Goal: Information Seeking & Learning: Learn about a topic

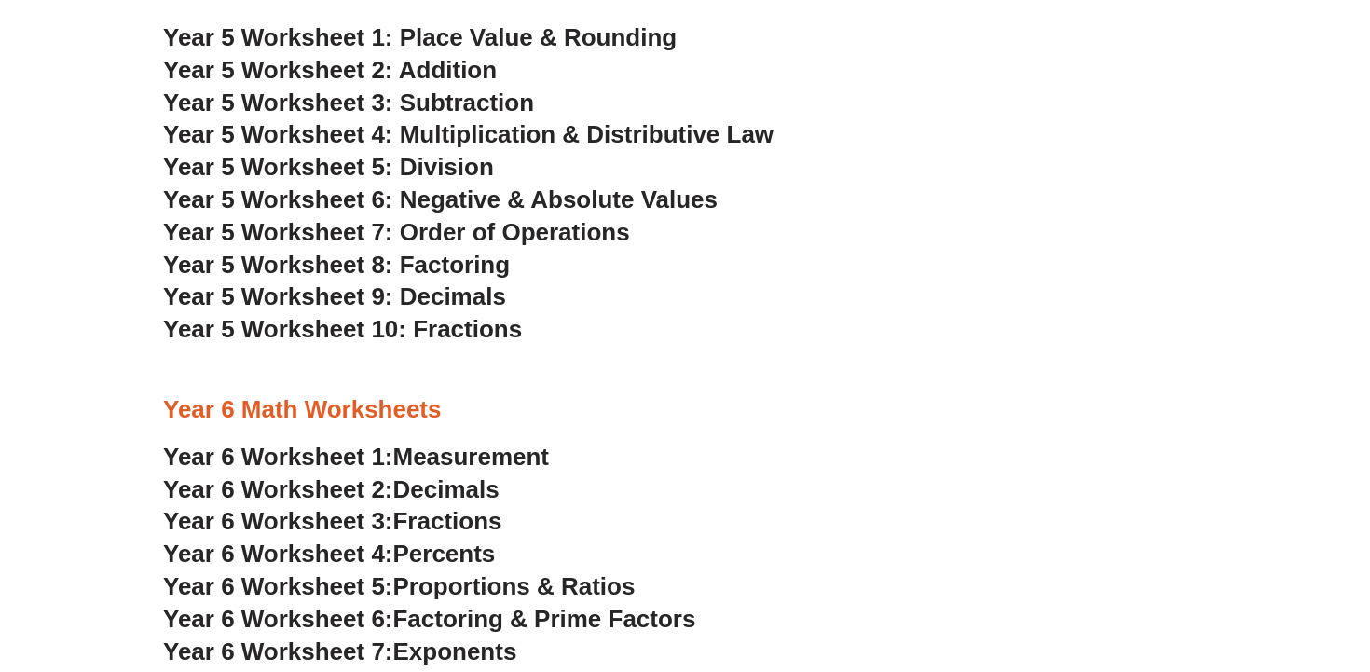
scroll to position [3264, 0]
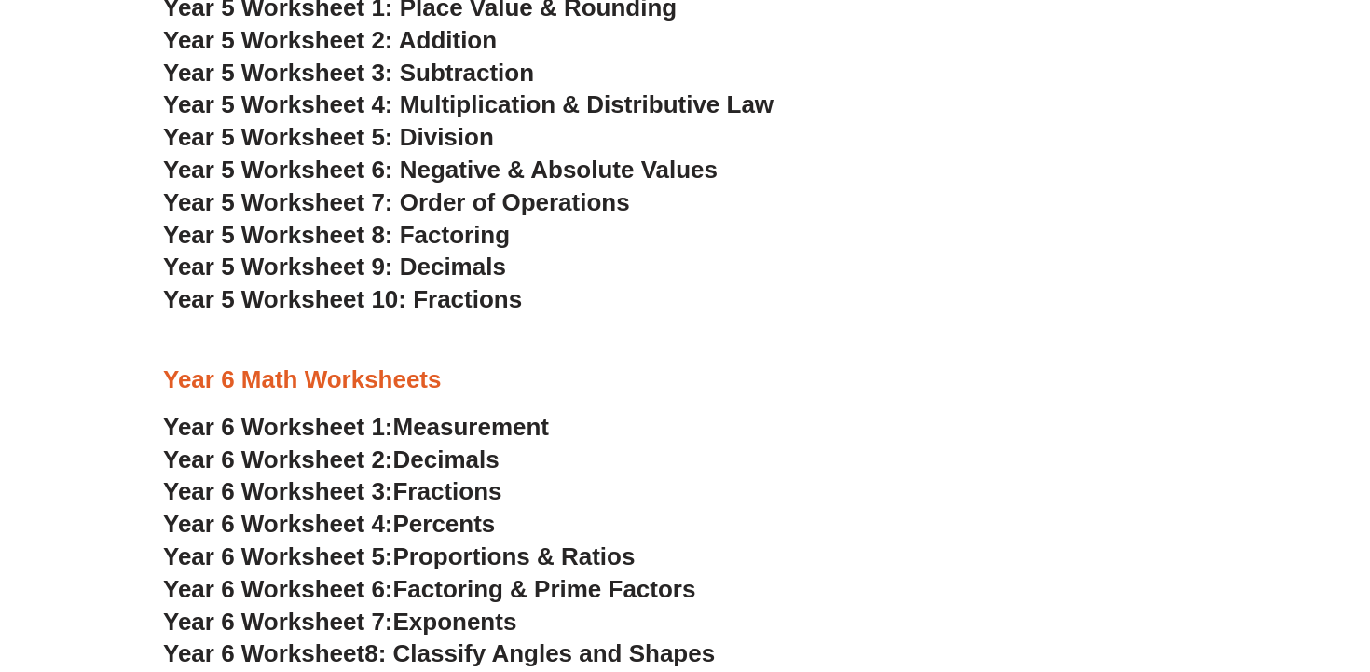
click at [382, 427] on span "Year 6 Worksheet 1:" at bounding box center [278, 427] width 230 height 28
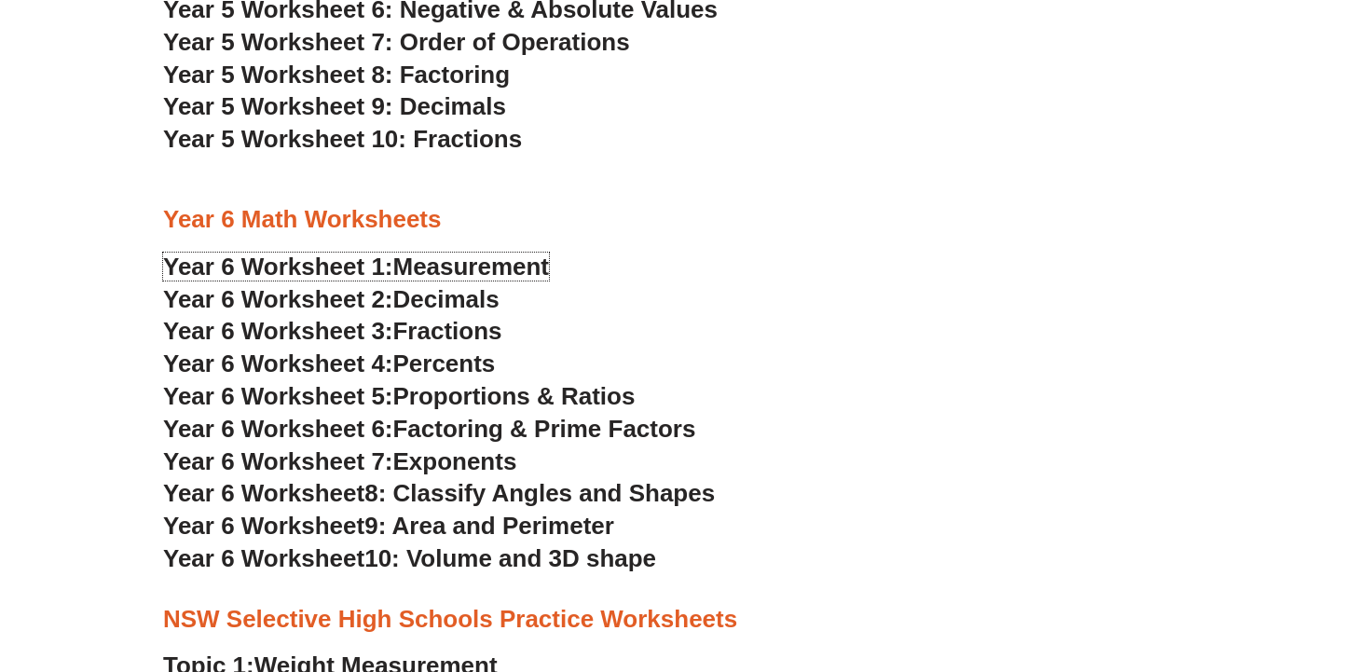
scroll to position [3434, 0]
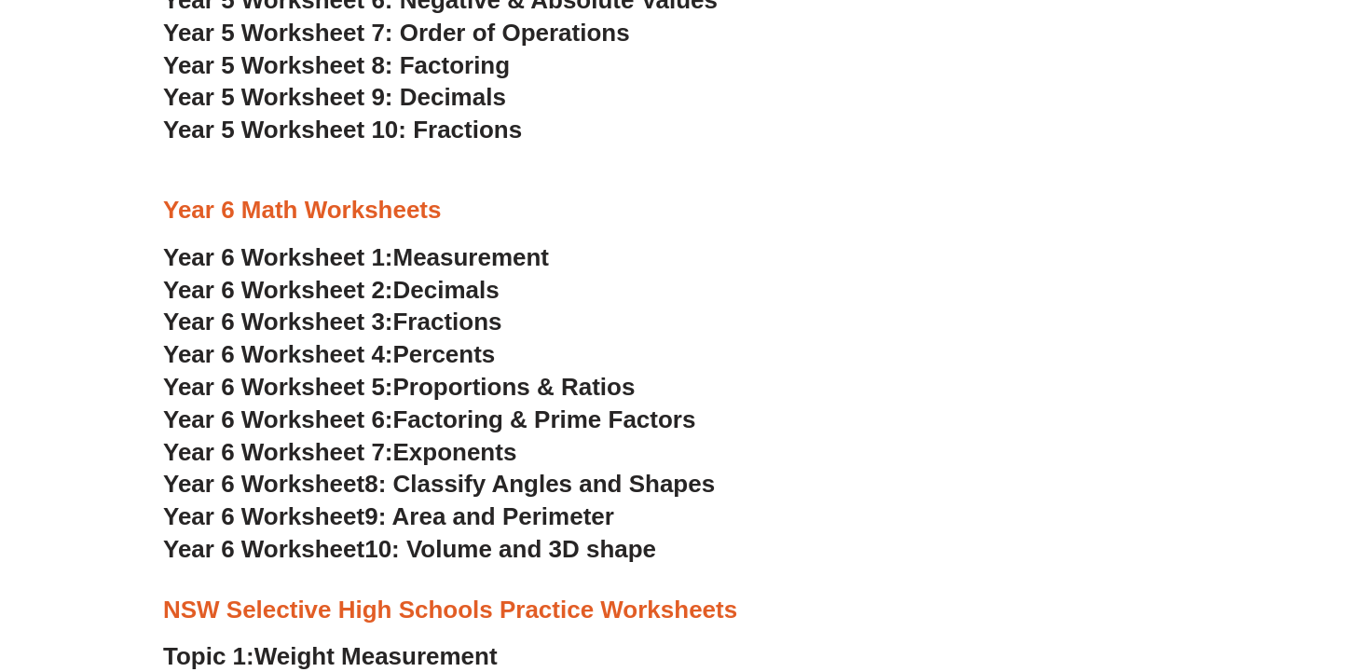
click at [467, 287] on span "Decimals" at bounding box center [446, 290] width 106 height 28
click at [431, 325] on span "Fractions" at bounding box center [447, 321] width 109 height 28
click at [452, 354] on span "Percents" at bounding box center [444, 354] width 102 height 28
click at [461, 386] on span "Proportions & Ratios" at bounding box center [514, 387] width 242 height 28
click at [492, 426] on span "Factoring & Prime Factors" at bounding box center [544, 419] width 303 height 28
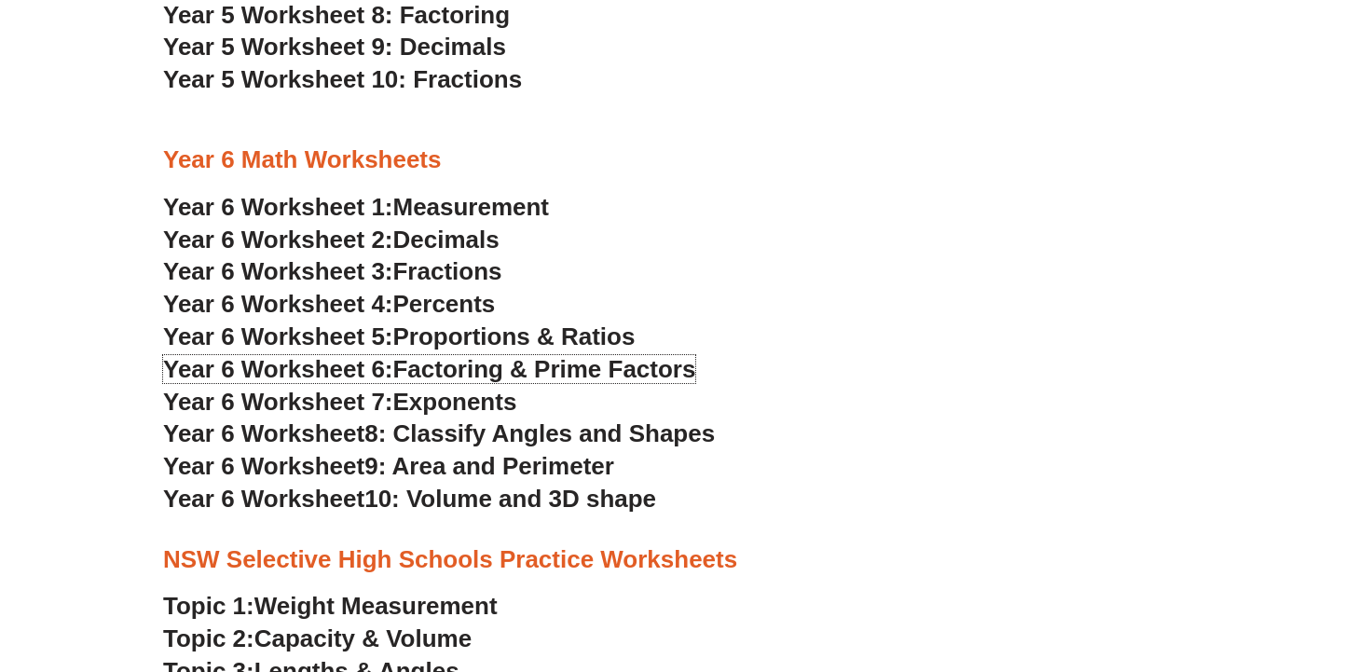
scroll to position [3489, 0]
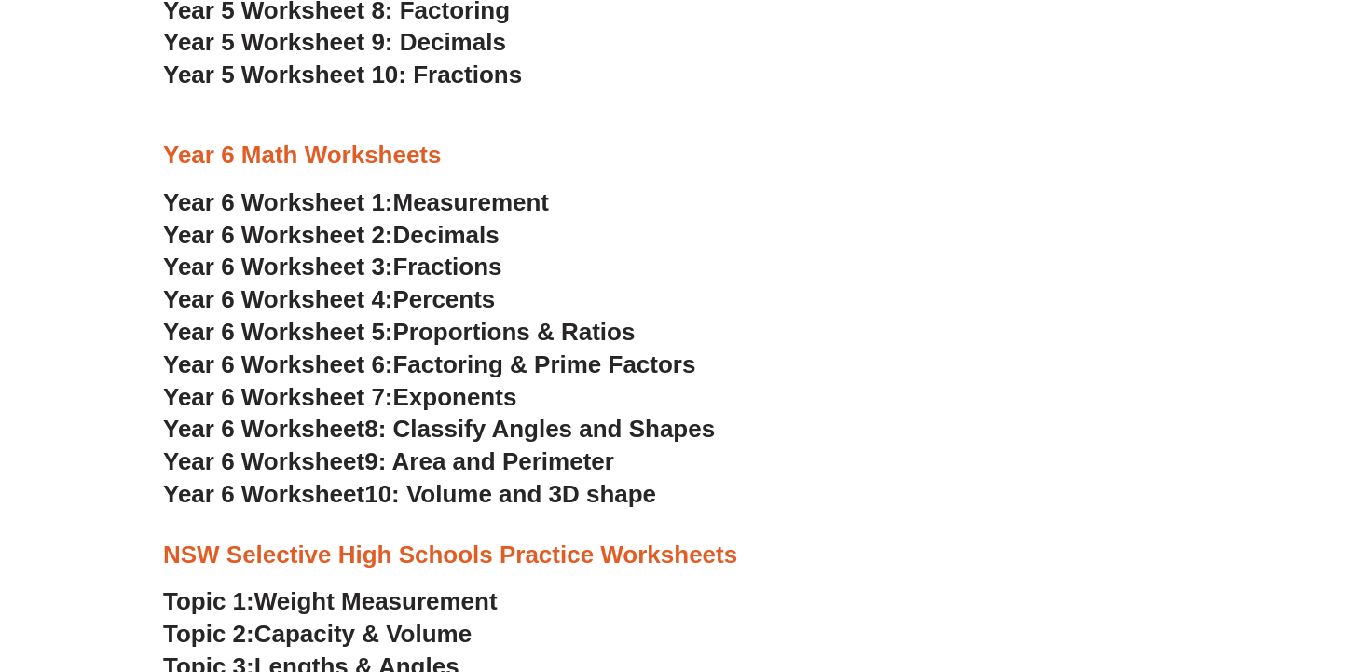
click at [486, 395] on span "Exponents" at bounding box center [455, 397] width 124 height 28
click at [535, 428] on span "8: Classify Angles and Shapes" at bounding box center [539, 429] width 350 height 28
click at [471, 463] on span "9: Area and Perimeter" at bounding box center [489, 461] width 250 height 28
click at [512, 488] on span "10: Volume and 3D shape" at bounding box center [510, 494] width 292 height 28
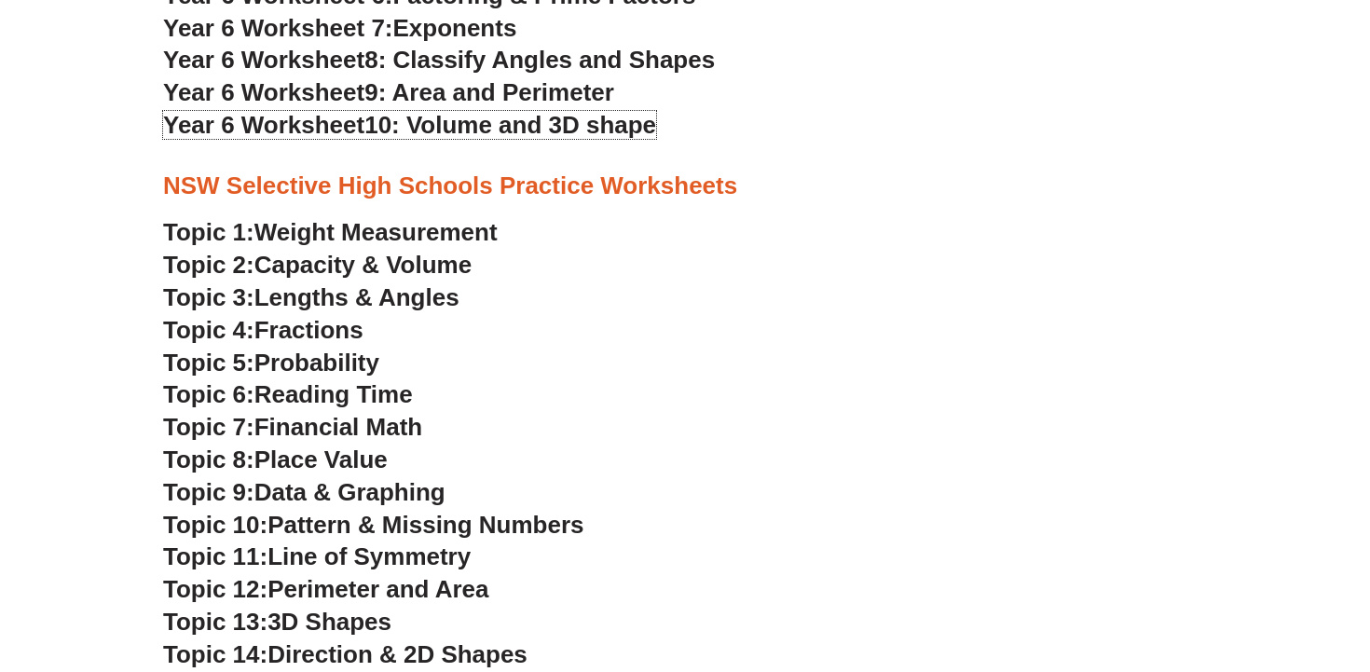
scroll to position [3856, 0]
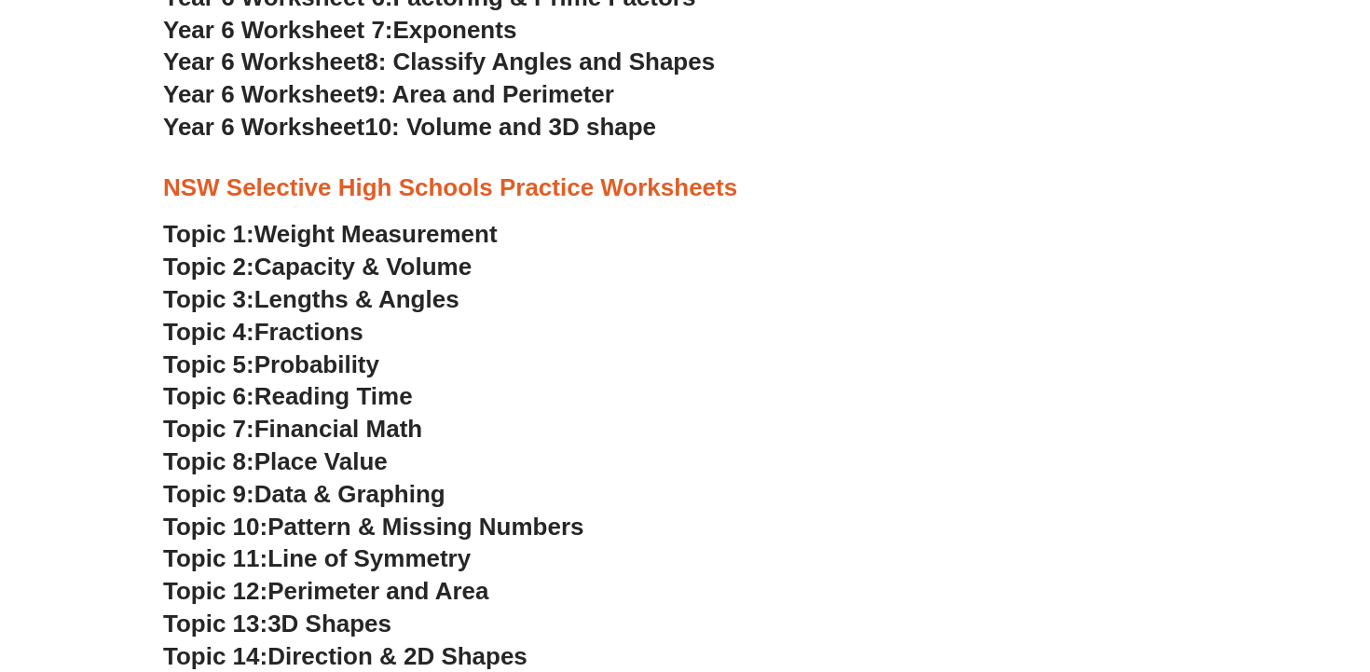
click at [420, 230] on span "Weight Measurement" at bounding box center [375, 234] width 243 height 28
click at [348, 234] on span "Weight Measurement" at bounding box center [375, 234] width 243 height 28
click at [443, 265] on span "Capacity & Volume" at bounding box center [362, 266] width 217 height 28
click at [363, 300] on span "Lengths & Angles" at bounding box center [356, 299] width 205 height 28
click at [332, 334] on span "Fractions" at bounding box center [308, 332] width 109 height 28
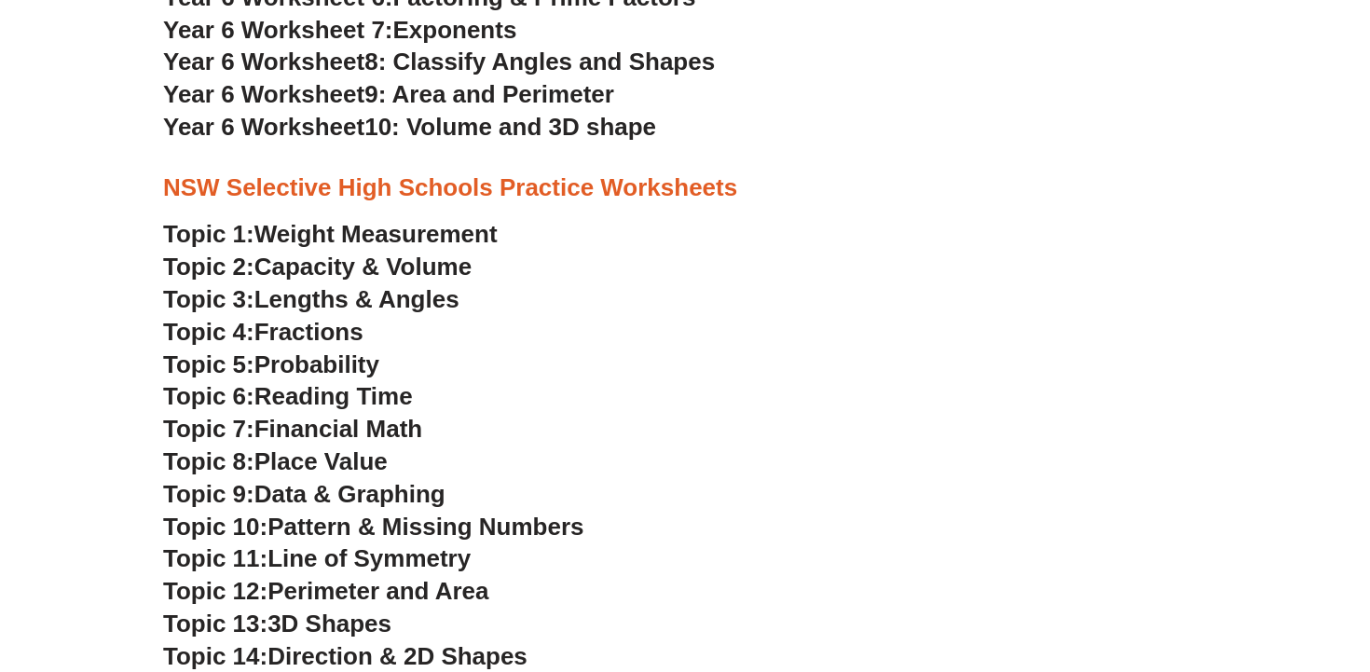
click at [370, 364] on span "Probability" at bounding box center [316, 364] width 125 height 28
click at [363, 399] on span "Reading Time" at bounding box center [333, 396] width 158 height 28
click at [350, 429] on span "Financial Math" at bounding box center [338, 429] width 168 height 28
click at [327, 464] on span "Place Value" at bounding box center [320, 461] width 133 height 28
click at [389, 492] on span "Data & Graphing" at bounding box center [349, 494] width 191 height 28
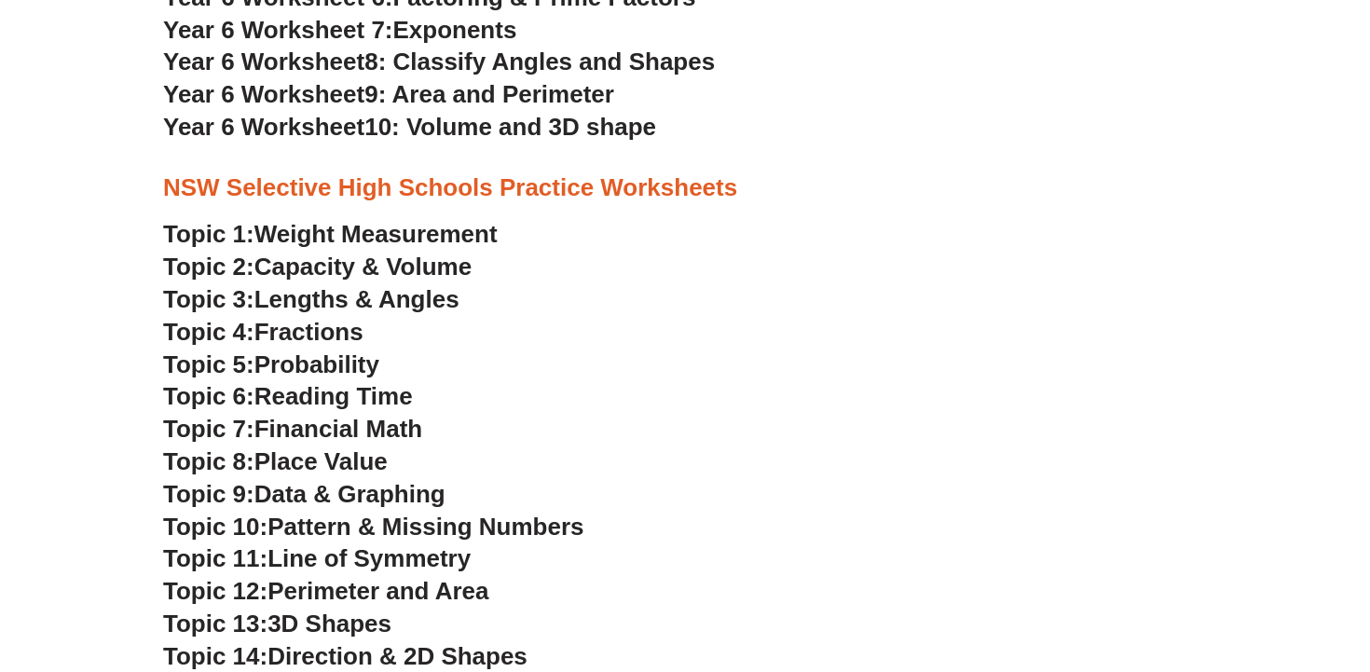
click at [315, 536] on span "Pattern & Missing Numbers" at bounding box center [425, 526] width 316 height 28
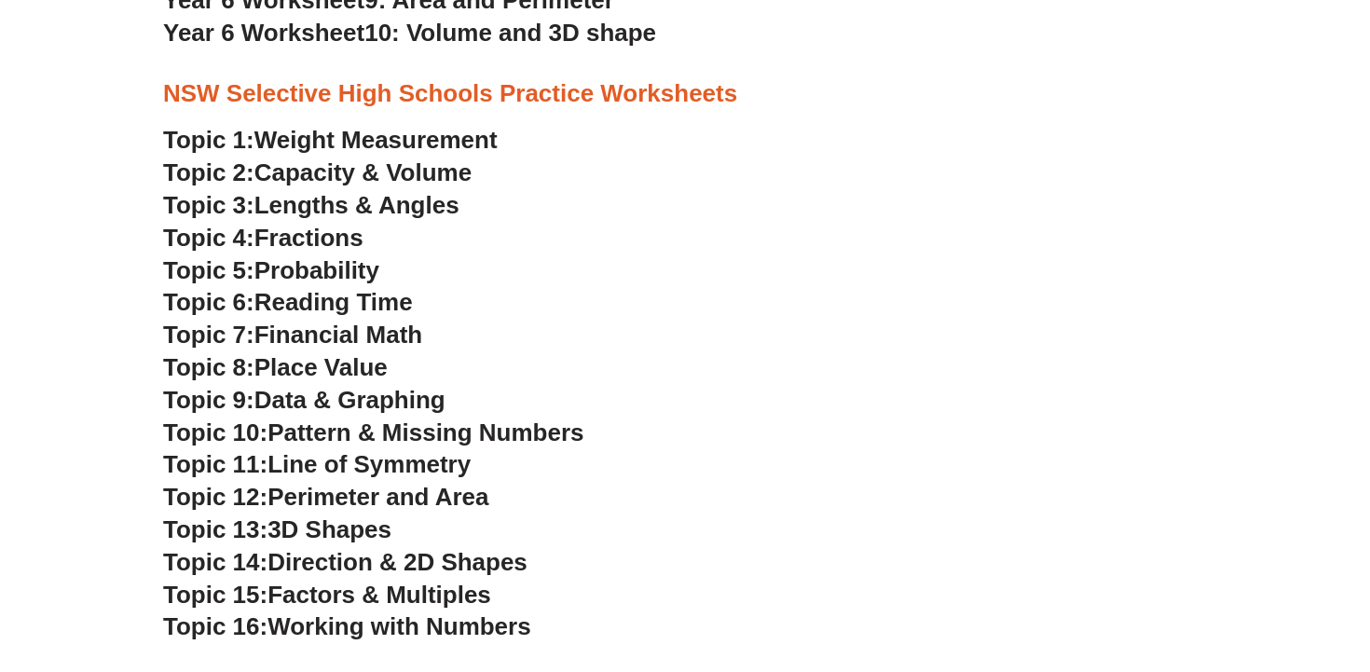
click at [384, 461] on span "Line of Symmetry" at bounding box center [368, 464] width 203 height 28
click at [402, 495] on span "Perimeter and Area" at bounding box center [377, 497] width 221 height 28
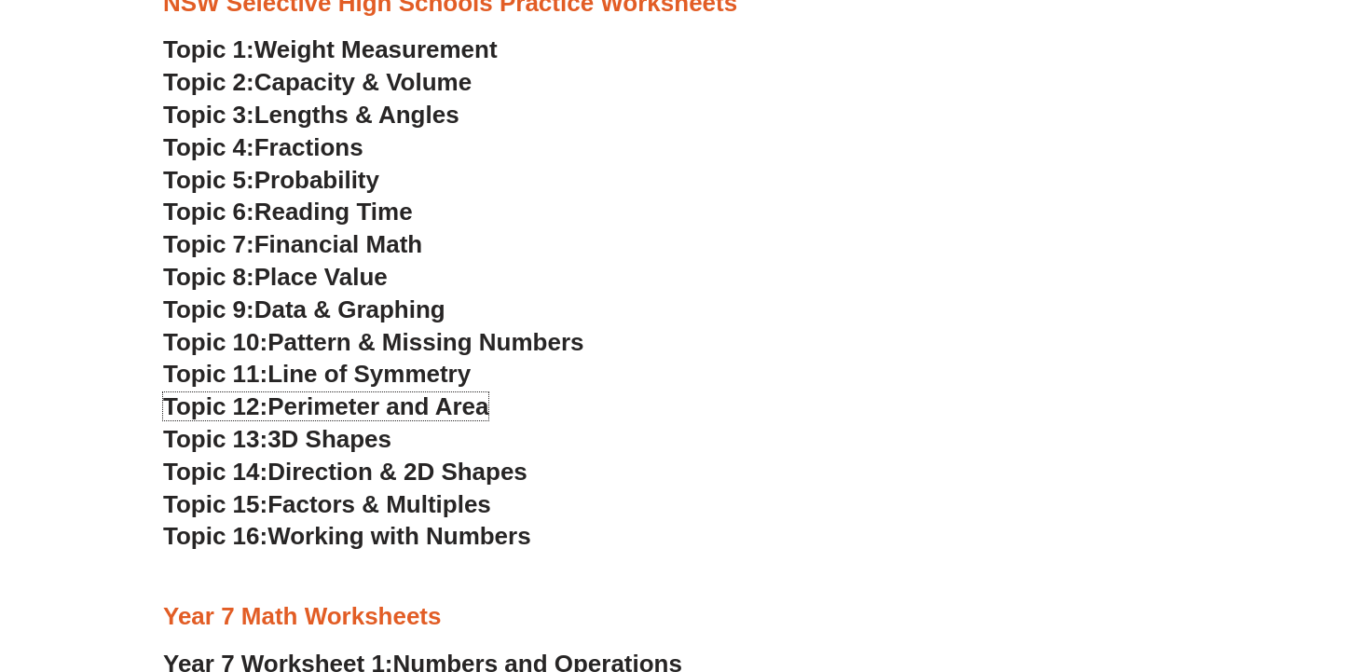
scroll to position [4055, 0]
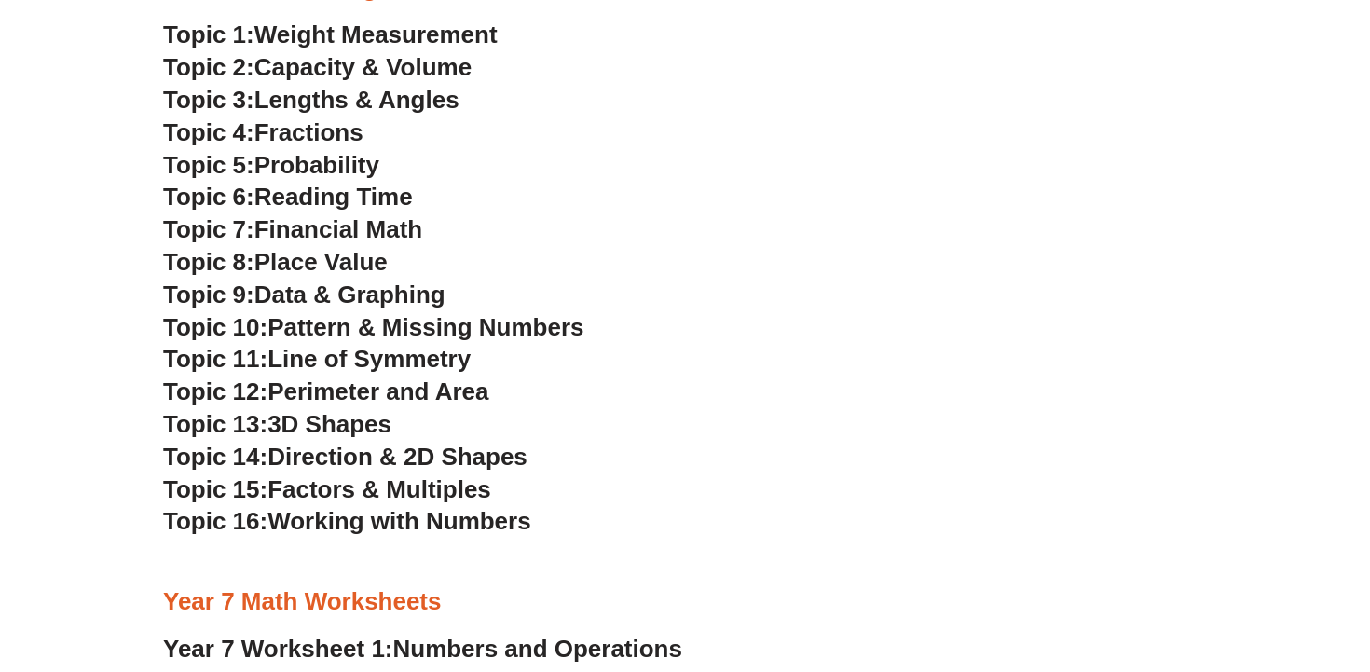
click at [351, 435] on span "3D Shapes" at bounding box center [329, 424] width 124 height 28
click at [354, 457] on span "Direction & 2D Shapes" at bounding box center [397, 457] width 260 height 28
click at [416, 485] on span "Factors & Multiples" at bounding box center [379, 489] width 224 height 28
click at [375, 520] on span "Working with Numbers" at bounding box center [398, 521] width 263 height 28
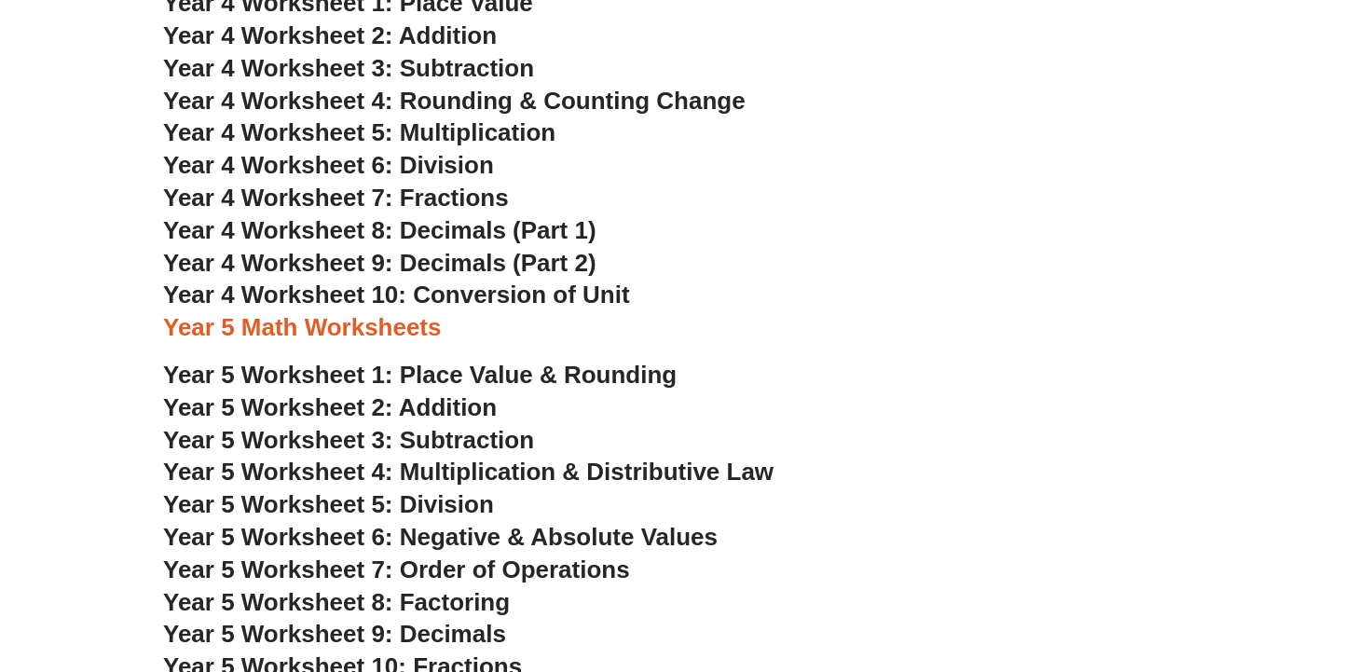
scroll to position [2917, 0]
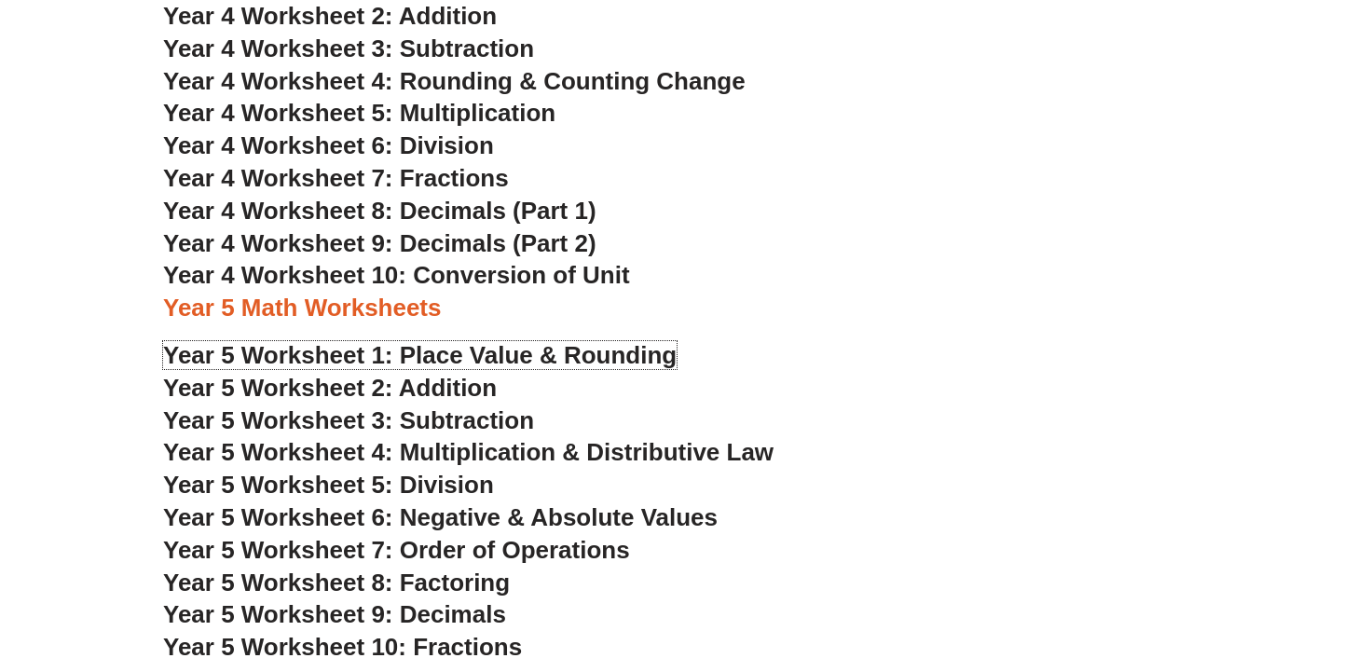
click at [430, 363] on span "Year 5 Worksheet 1: Place Value & Rounding" at bounding box center [419, 355] width 513 height 28
click at [407, 387] on span "Year 5 Worksheet 2: Addition" at bounding box center [330, 388] width 334 height 28
click at [447, 429] on span "Year 5 Worksheet 3: Subtraction" at bounding box center [348, 420] width 371 height 28
click at [530, 449] on span "Year 5 Worksheet 4: Multiplication & Distributive Law" at bounding box center [468, 452] width 610 height 28
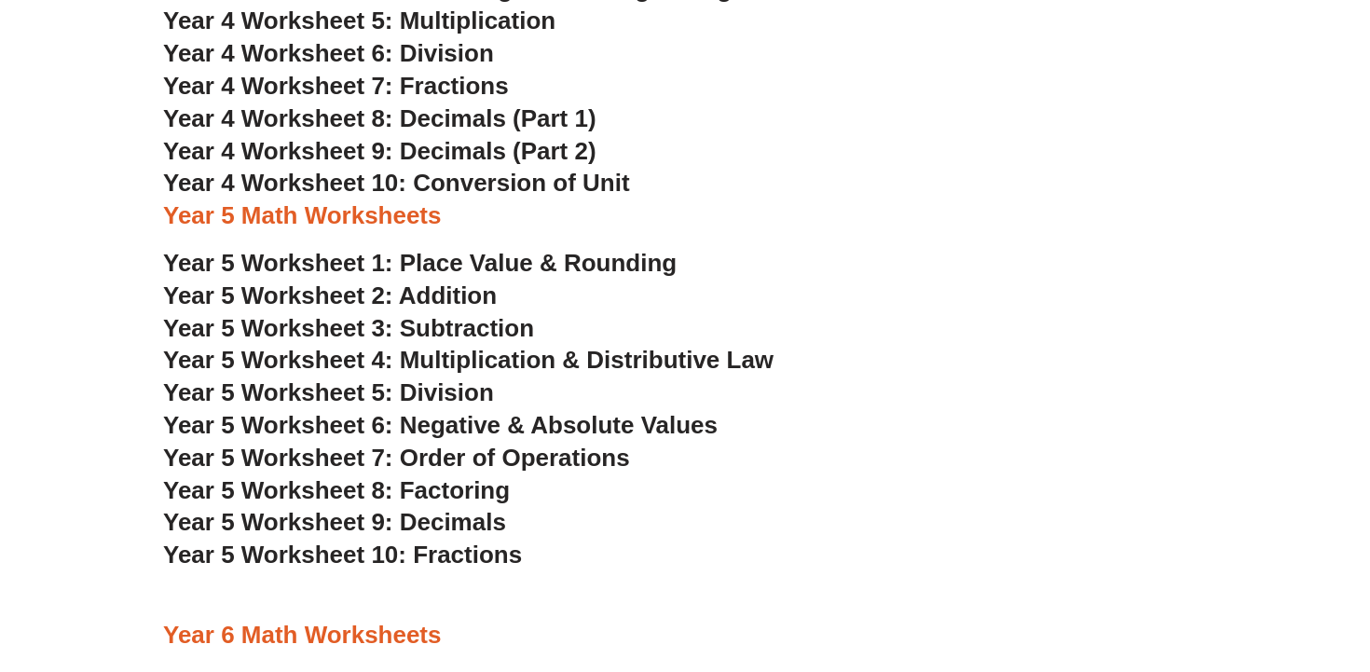
scroll to position [3025, 0]
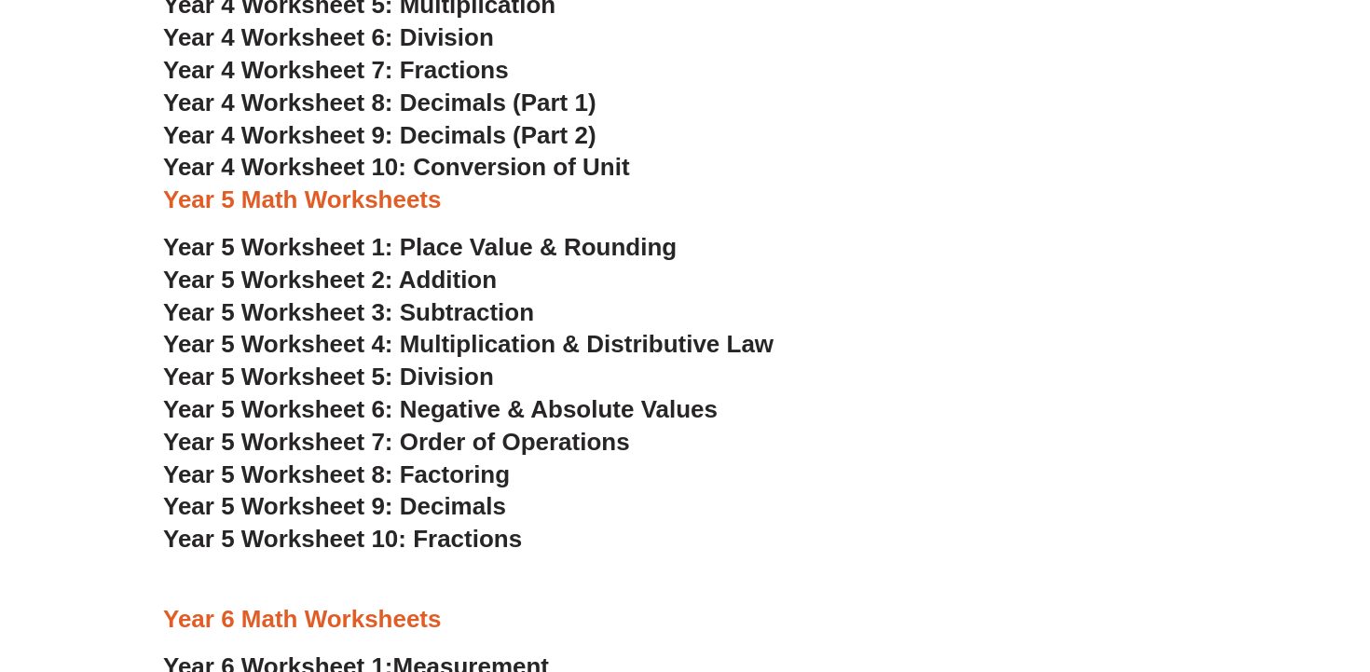
click at [458, 379] on span "Year 5 Worksheet 5: Division" at bounding box center [328, 376] width 331 height 28
click at [447, 400] on span "Year 5 Worksheet 6: Negative & Absolute Values" at bounding box center [440, 409] width 554 height 28
click at [536, 442] on span "Year 5 Worksheet 7: Order of Operations" at bounding box center [396, 442] width 467 height 28
click at [422, 480] on span "Year 5 Worksheet 8: Factoring" at bounding box center [336, 474] width 347 height 28
click at [430, 510] on span "Year 5 Worksheet 9: Decimals" at bounding box center [334, 506] width 343 height 28
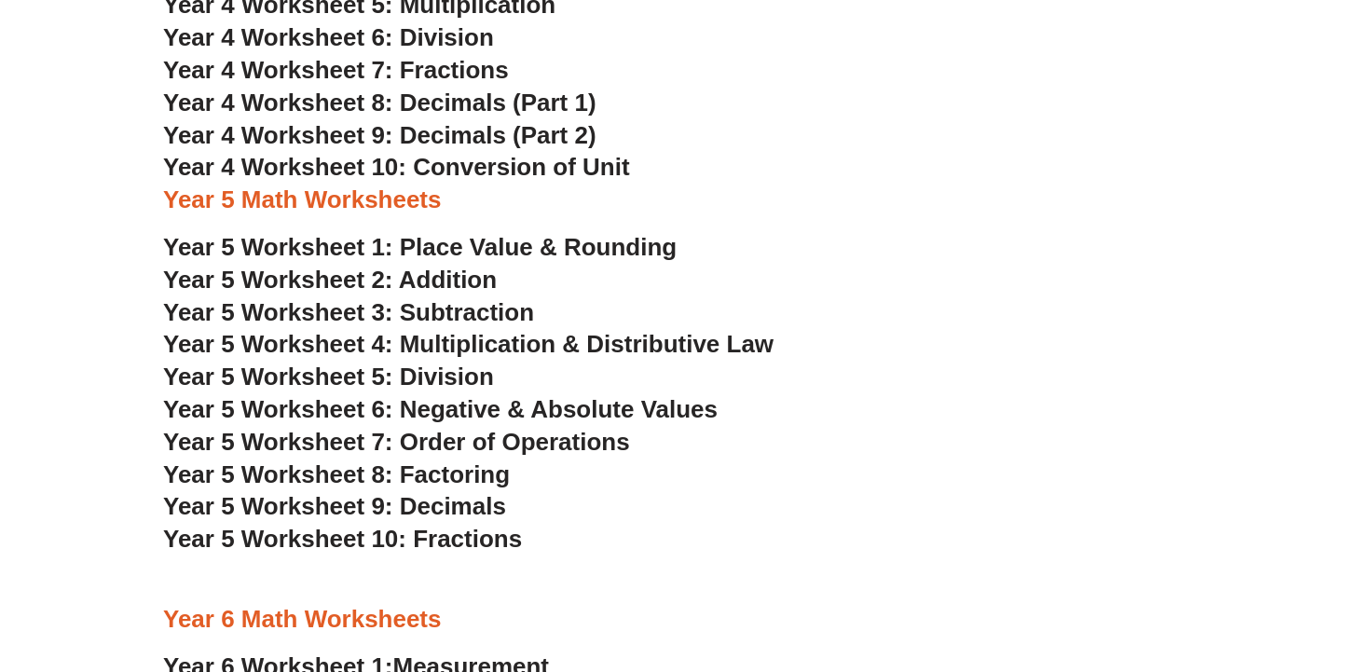
click at [470, 539] on span "Year 5 Worksheet 10: Fractions" at bounding box center [342, 539] width 359 height 28
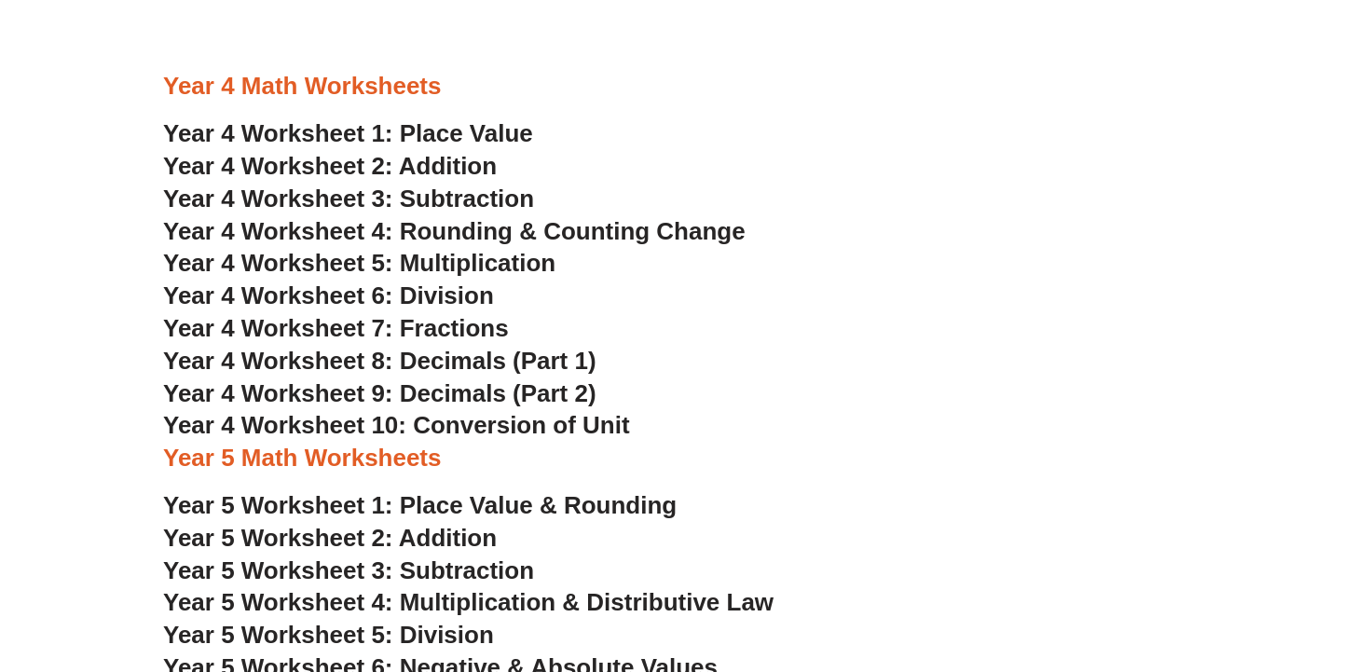
scroll to position [2764, 0]
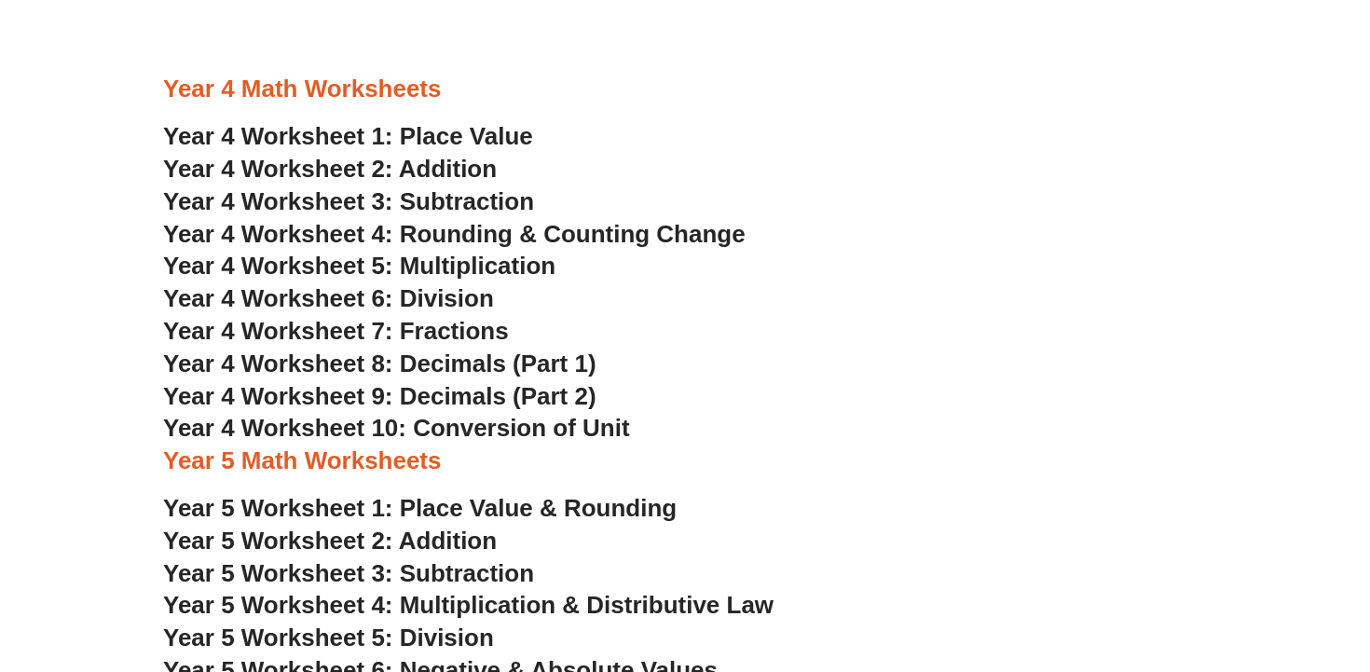
click at [508, 147] on span "Year 4 Worksheet 1: Place Value" at bounding box center [348, 136] width 370 height 28
click at [473, 170] on span "Year 4 Worksheet 2: Addition" at bounding box center [330, 169] width 334 height 28
click at [439, 207] on span "Year 4 Worksheet 3: Subtraction" at bounding box center [348, 201] width 371 height 28
click at [457, 240] on span "Year 4 Worksheet 4: Rounding & Counting Change" at bounding box center [454, 234] width 582 height 28
click at [477, 258] on span "Year 4 Worksheet 5: Multiplication" at bounding box center [359, 266] width 392 height 28
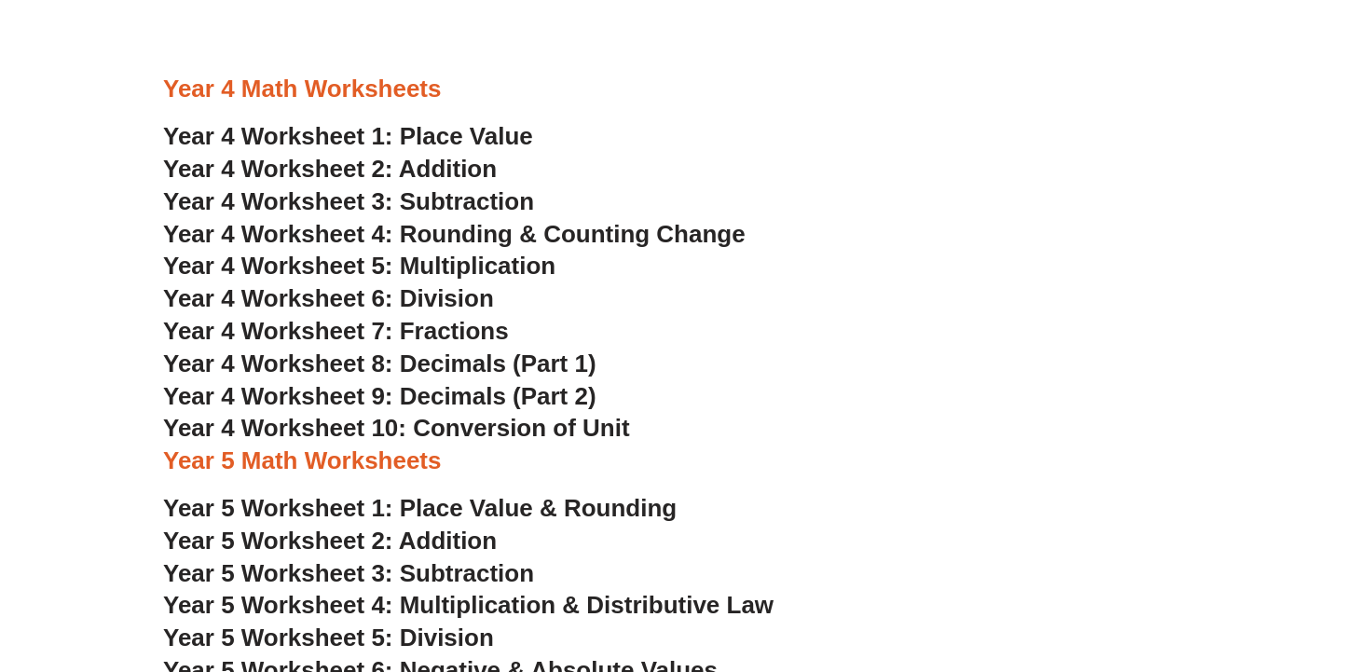
click at [429, 296] on span "Year 4 Worksheet 6: Division" at bounding box center [328, 298] width 331 height 28
click at [455, 337] on span "Year 4 Worksheet 7: Fractions" at bounding box center [336, 331] width 346 height 28
click at [519, 361] on span "Year 4 Worksheet 8: Decimals (Part 1)" at bounding box center [379, 363] width 433 height 28
click at [514, 401] on span "Year 4 Worksheet 9: Decimals (Part 2)" at bounding box center [379, 396] width 433 height 28
click at [498, 425] on span "Year 4 Worksheet 10: Conversion of Unit" at bounding box center [396, 428] width 467 height 28
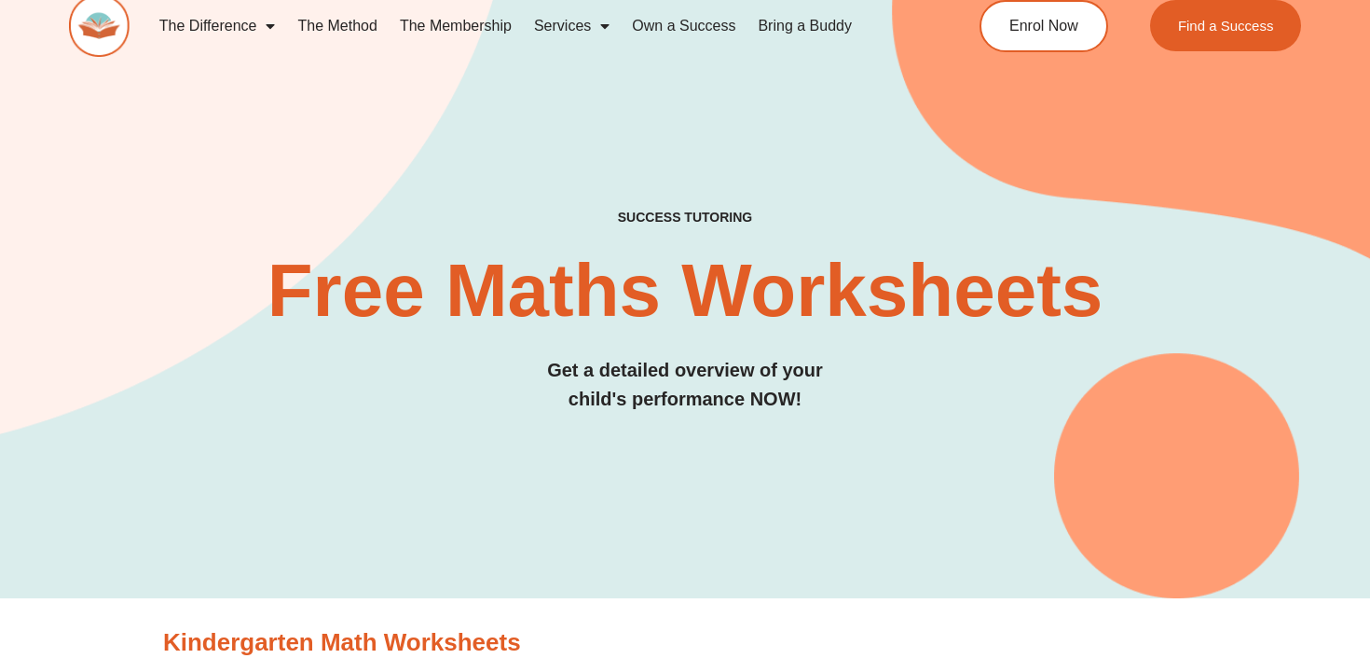
scroll to position [0, 0]
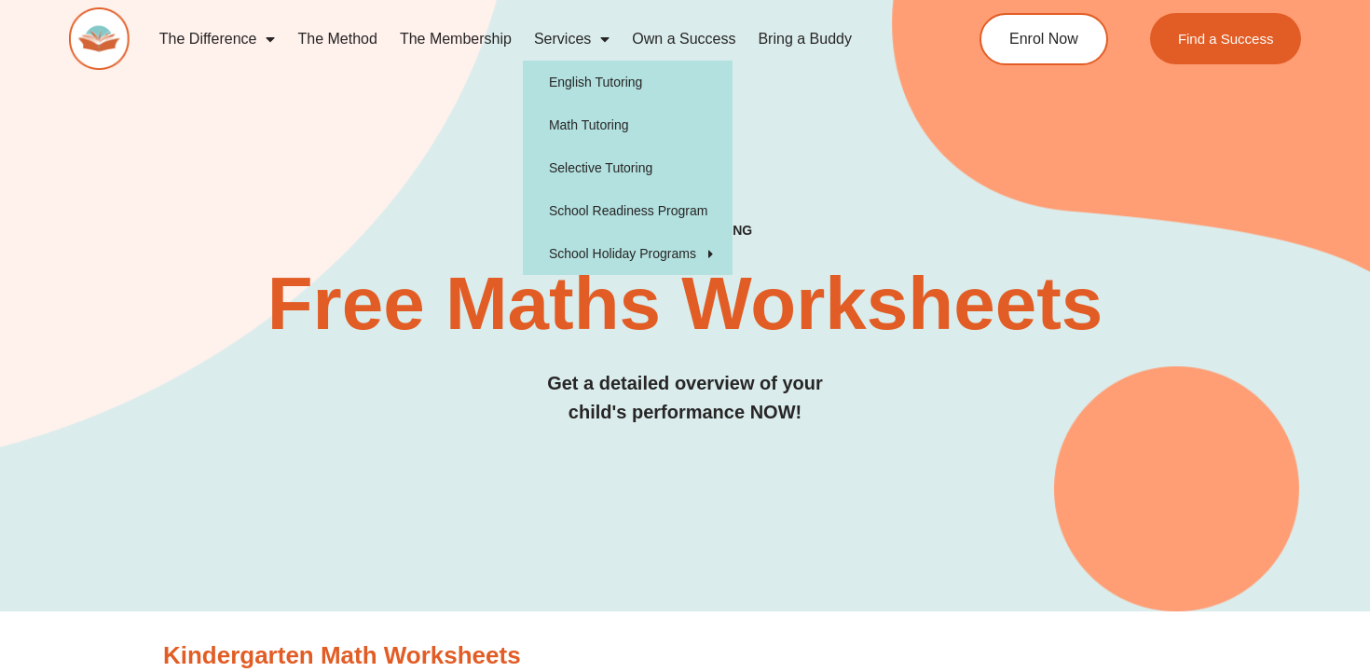
click at [444, 39] on link "The Membership" at bounding box center [455, 39] width 134 height 43
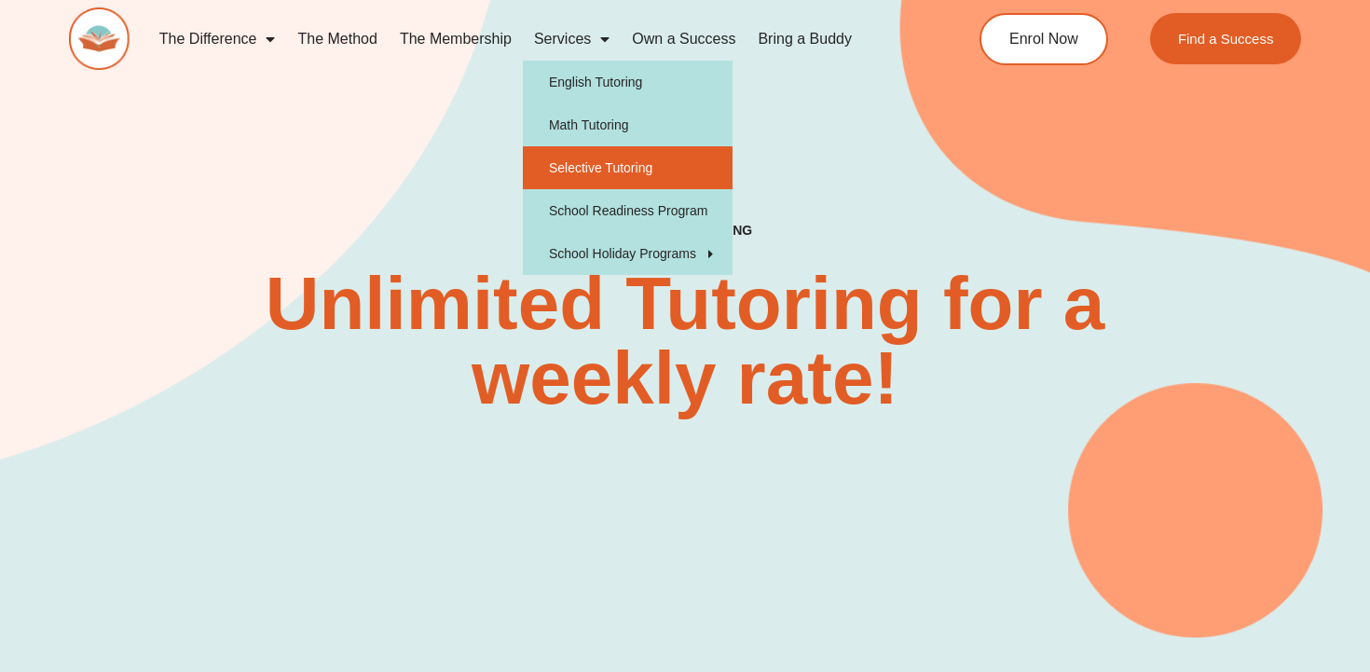
click at [591, 148] on link "Selective Tutoring" at bounding box center [628, 167] width 210 height 43
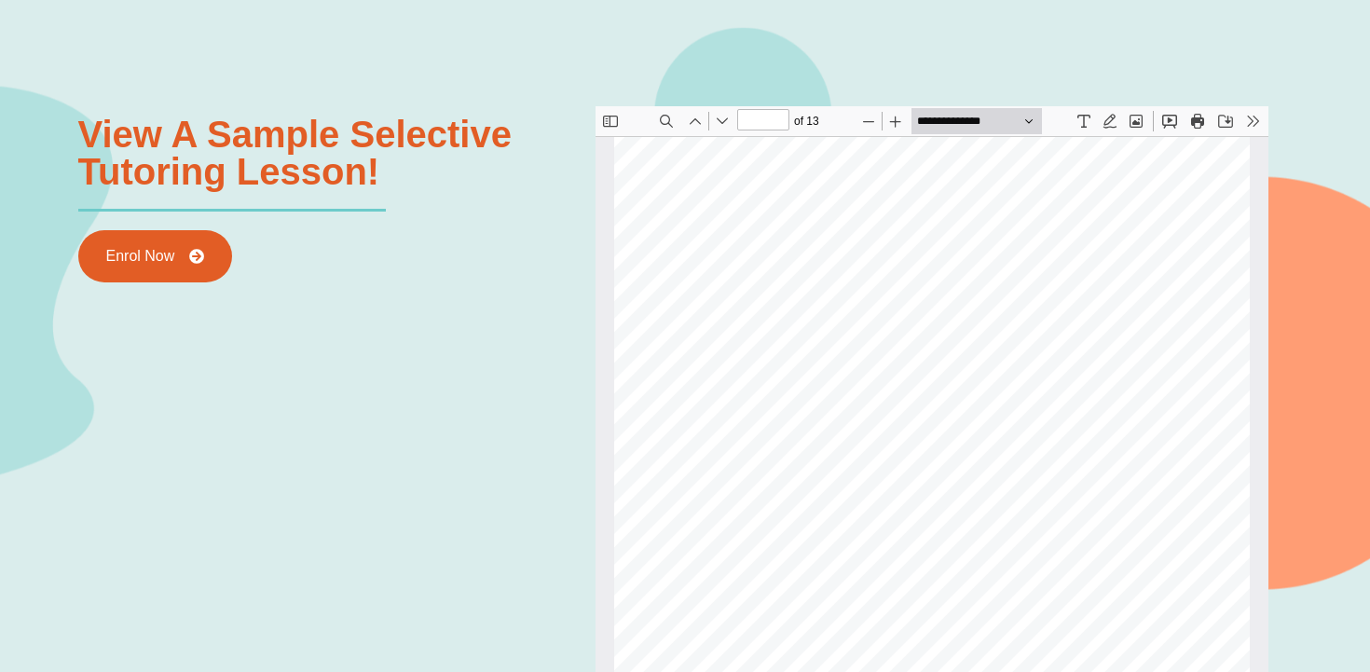
scroll to position [9572, 0]
type input "**"
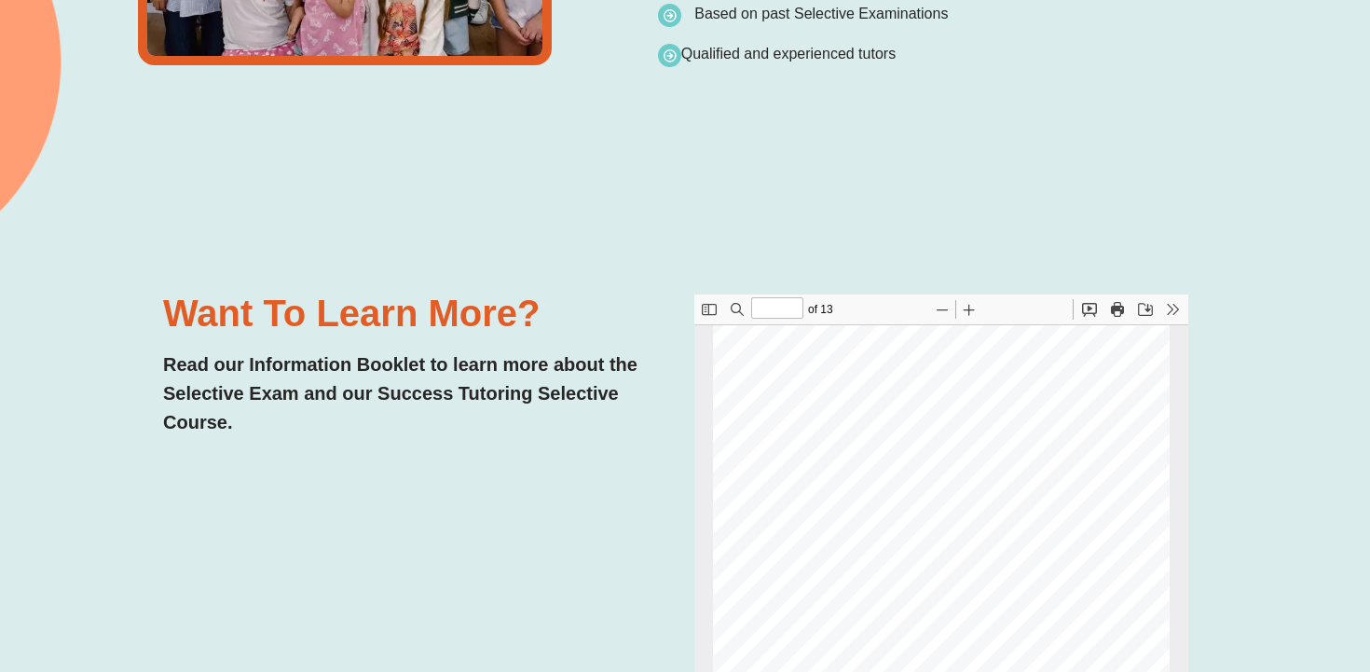
scroll to position [3894, 0]
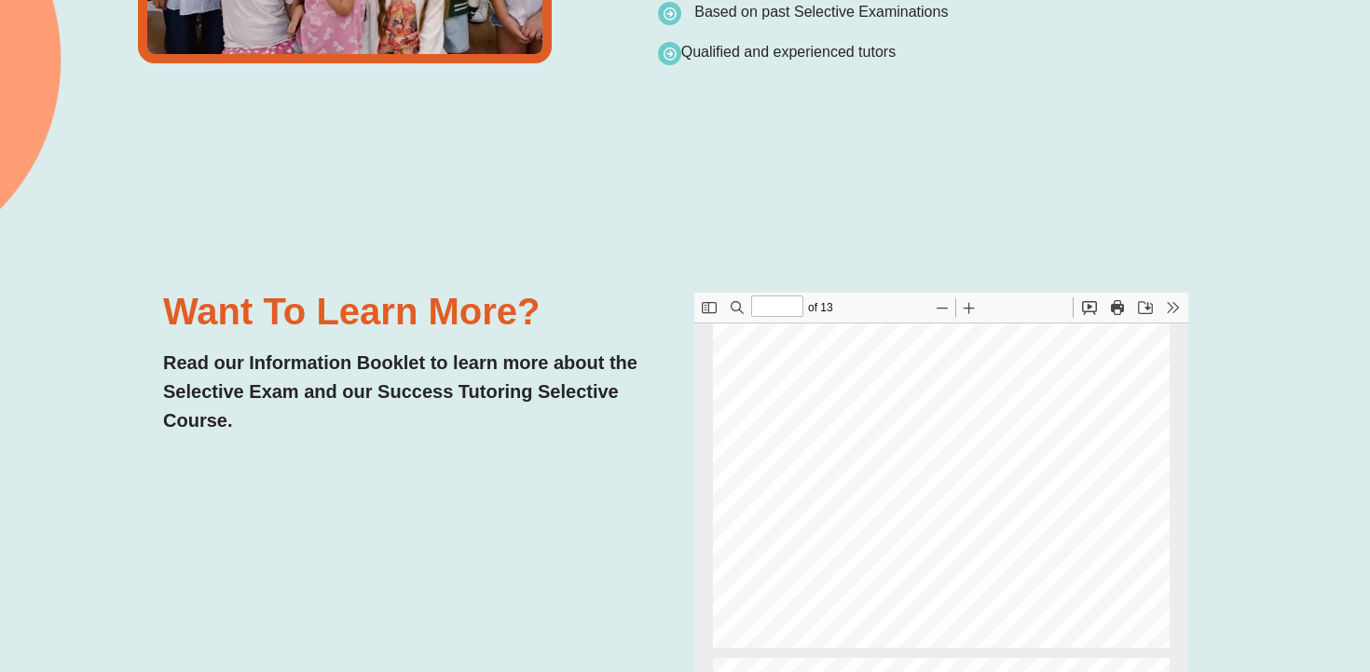
type input "*"
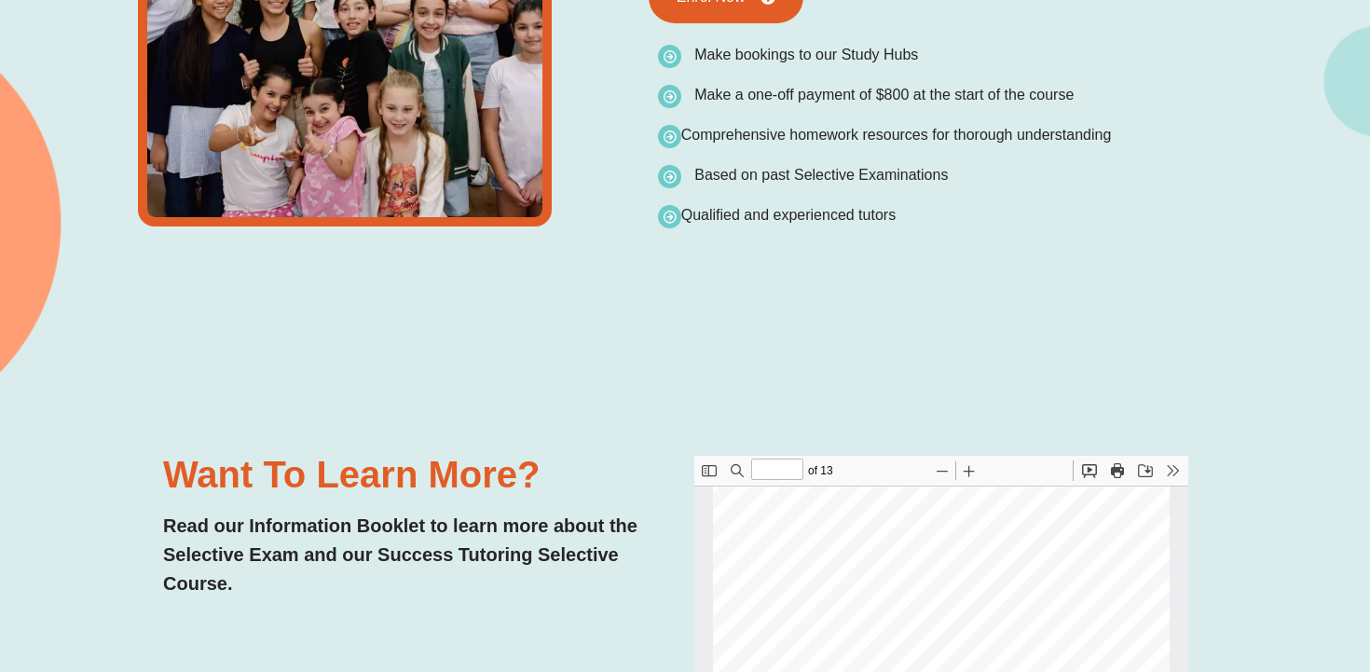
scroll to position [3556, 0]
